Goal: Information Seeking & Learning: Learn about a topic

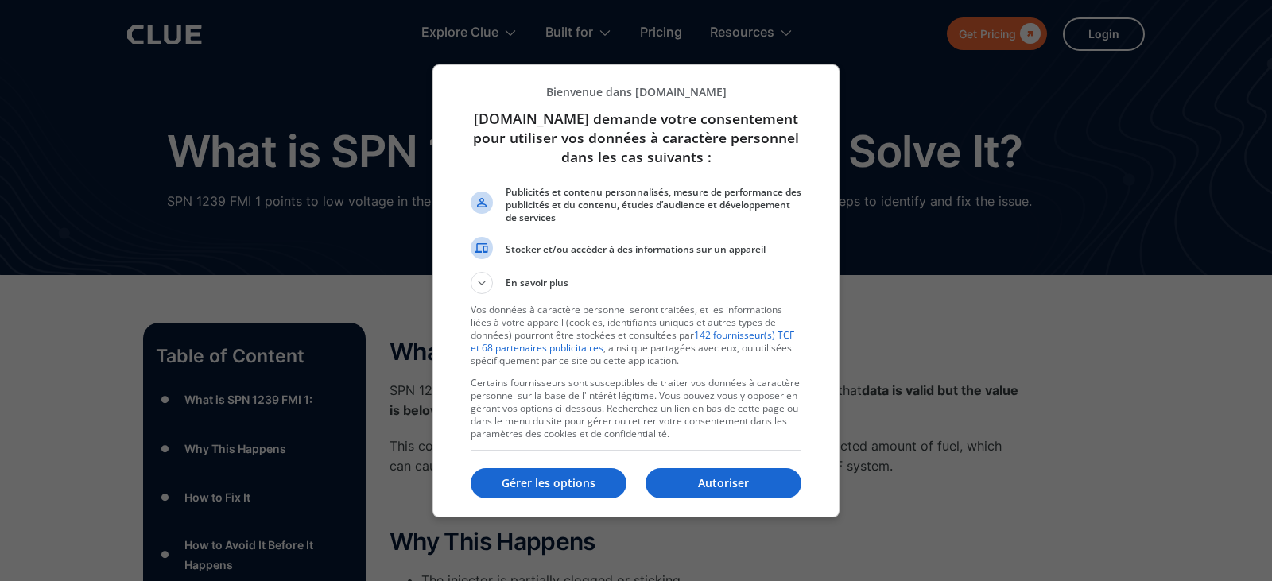
click at [67, 448] on div at bounding box center [636, 290] width 1272 height 581
click at [731, 488] on p "Autoriser" at bounding box center [724, 483] width 156 height 16
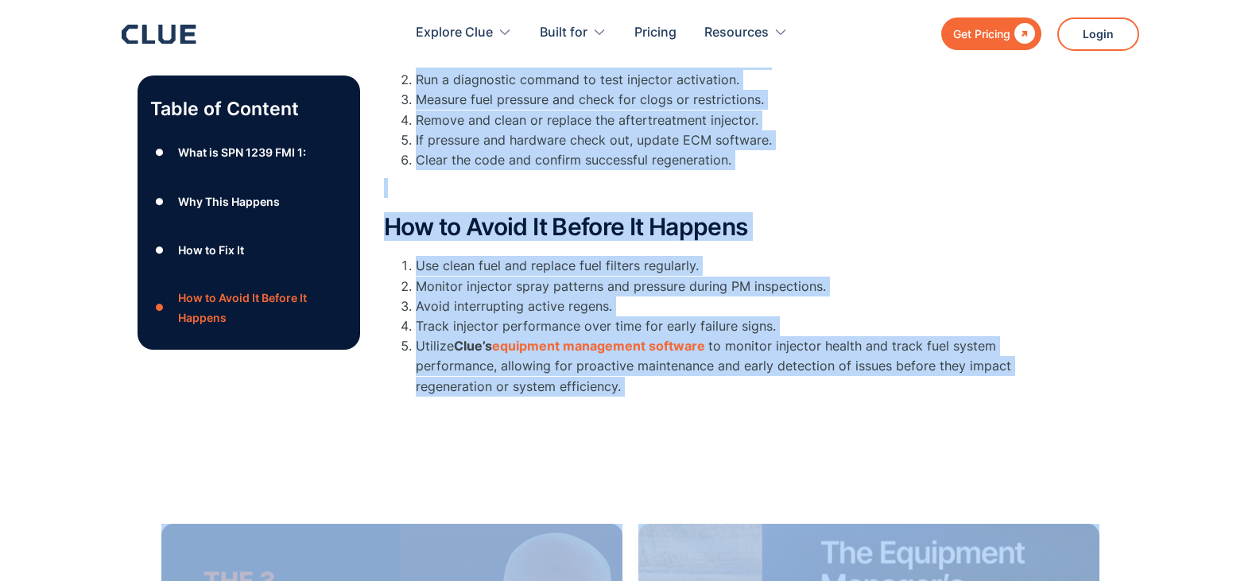
scroll to position [711, 0]
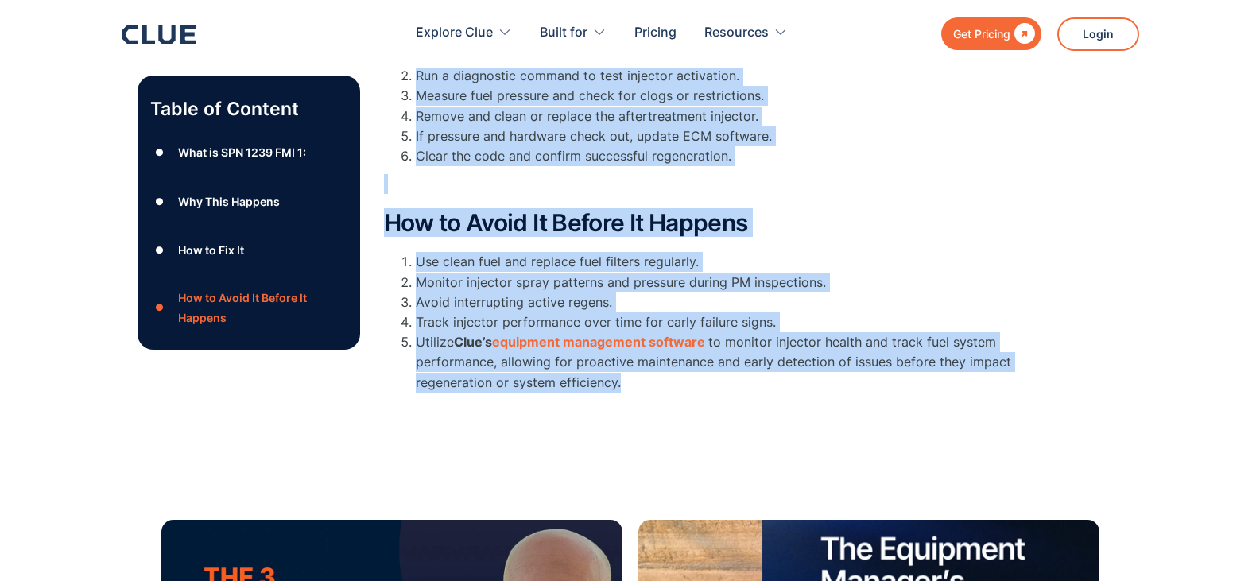
drag, startPoint x: 387, startPoint y: 189, endPoint x: 638, endPoint y: 394, distance: 323.8
click at [638, 394] on div "What is SPN 1239 FMI 1: SPN 1239 refers to the Aftertreatment 1 Fuel Injector ,…" at bounding box center [702, 14] width 636 height 773
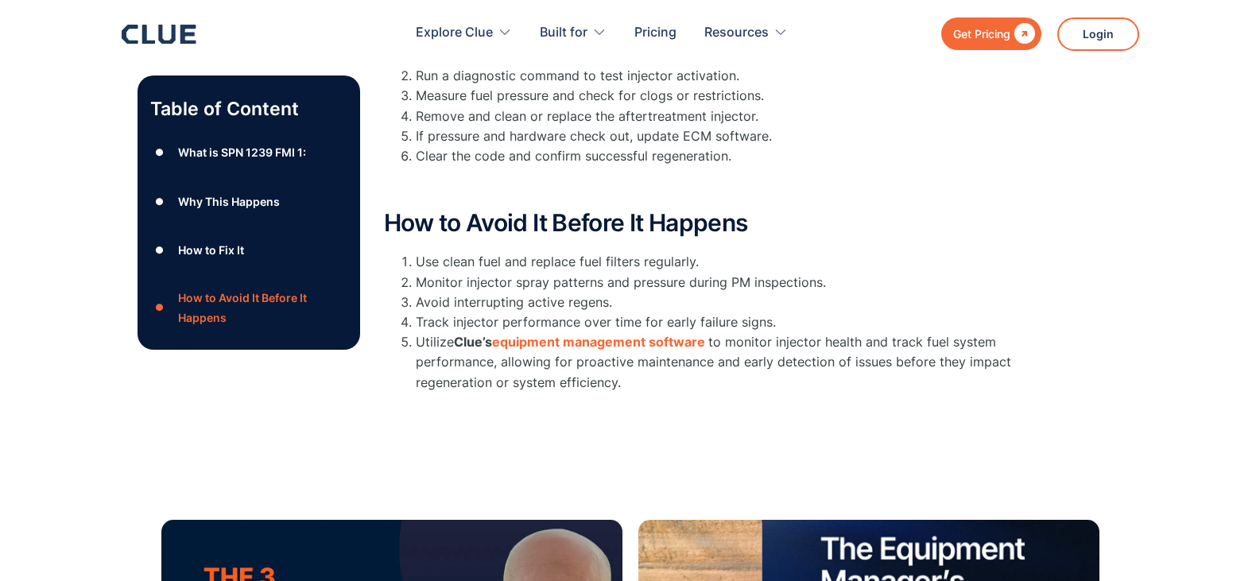
click at [152, 384] on div "Table of Content ● What is SPN 1239 FMI 1: ● Why This Happens ● How to Fix It ●…" at bounding box center [249, 22] width 223 height 820
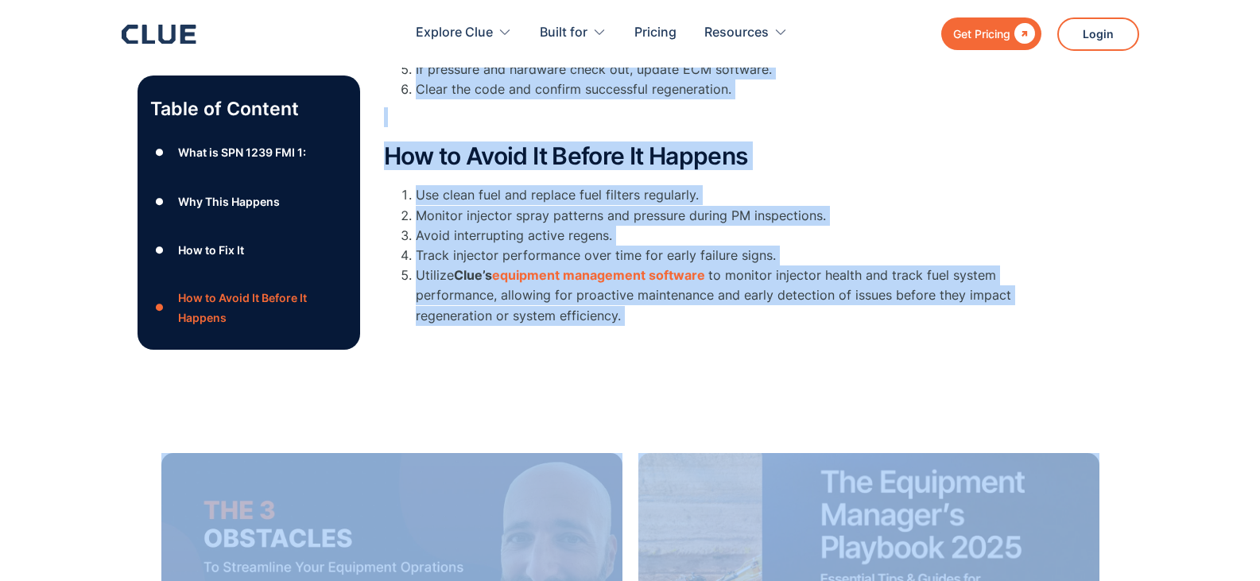
scroll to position [883, 0]
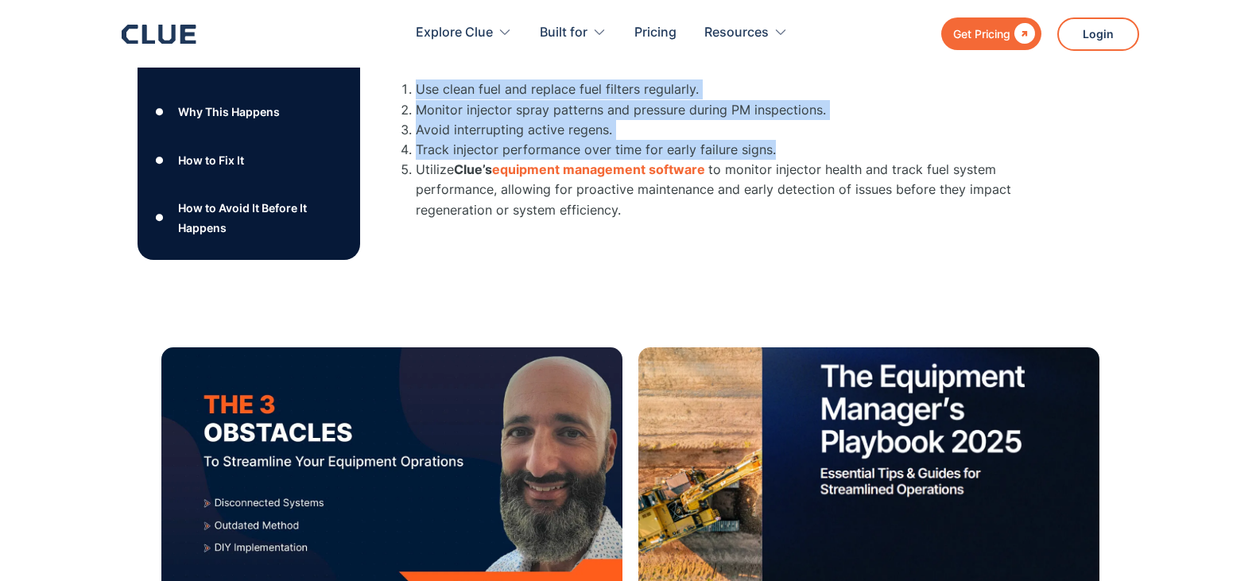
drag, startPoint x: 385, startPoint y: 273, endPoint x: 776, endPoint y: 142, distance: 412.8
copy div "What is SPN 1239 FMI 1: SPN 1239 refers to the Aftertreatment 1 Fuel Injector ,…"
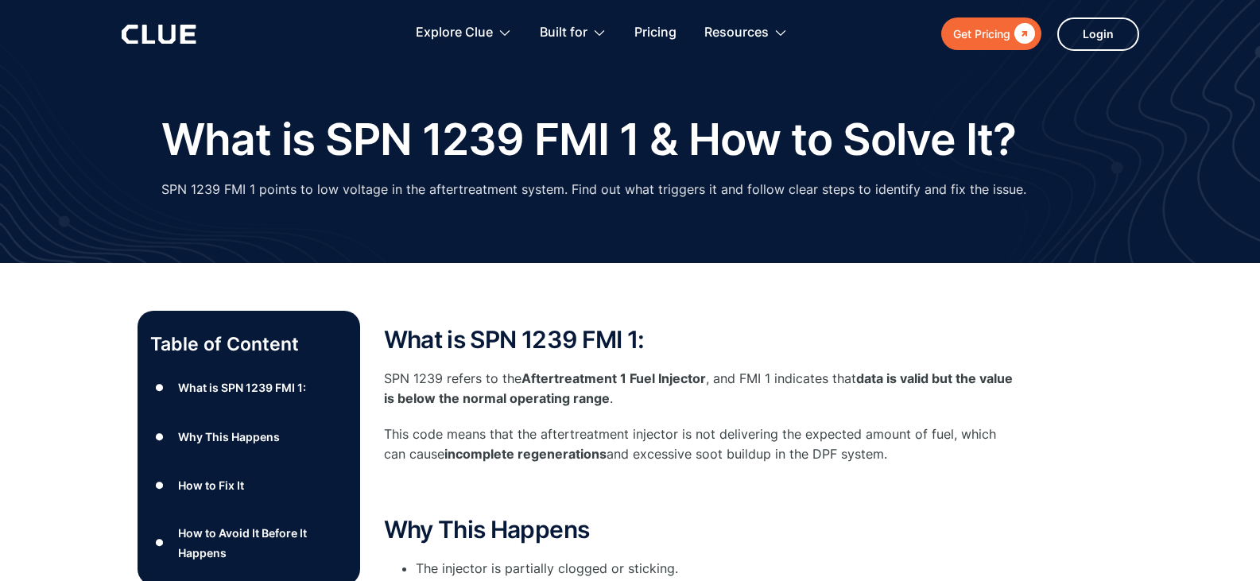
scroll to position [9, 0]
